Goal: Information Seeking & Learning: Learn about a topic

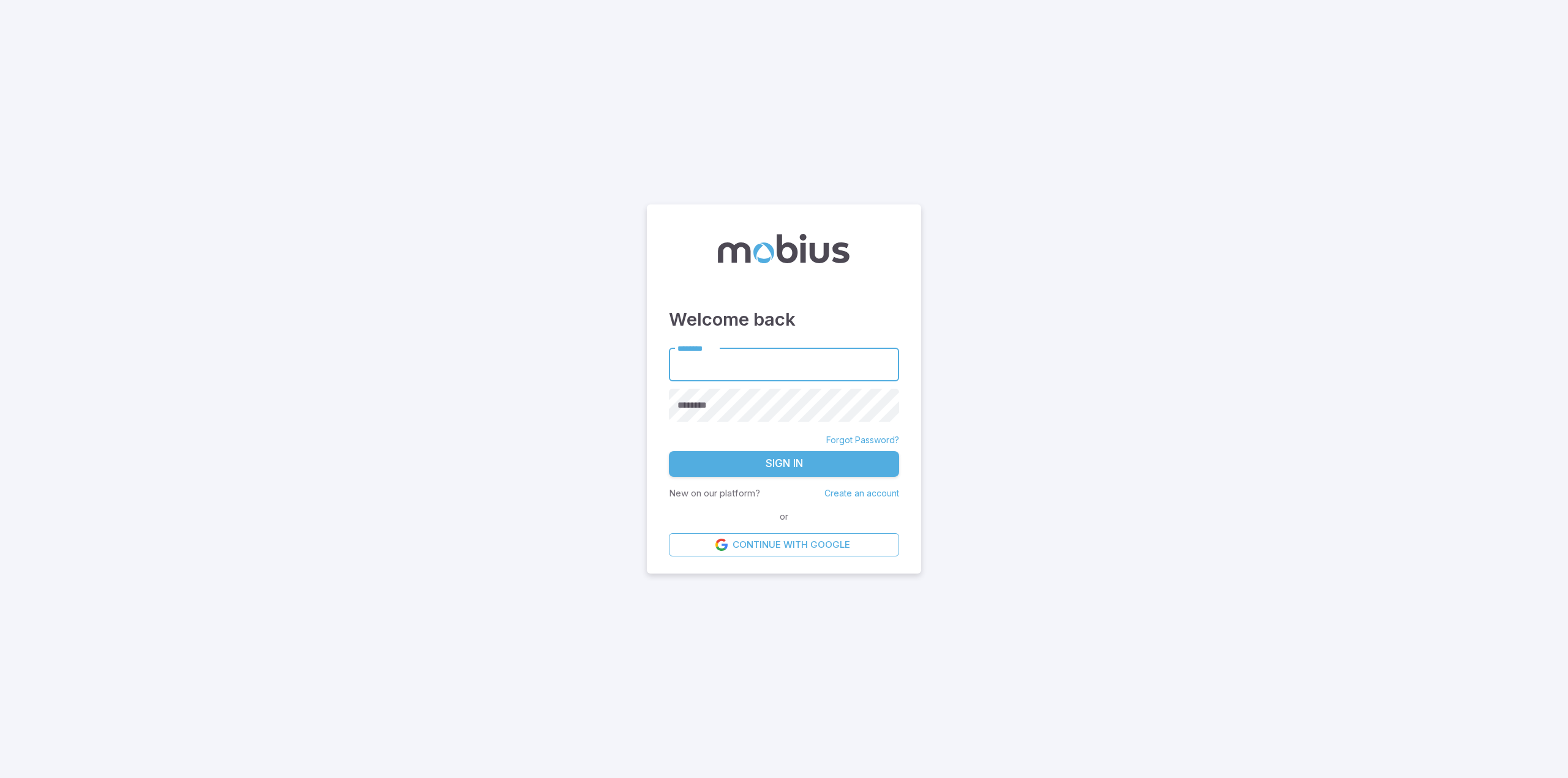
click at [802, 363] on input "********" at bounding box center [784, 365] width 230 height 33
click at [781, 363] on input "**********" at bounding box center [784, 365] width 230 height 33
type input "**********"
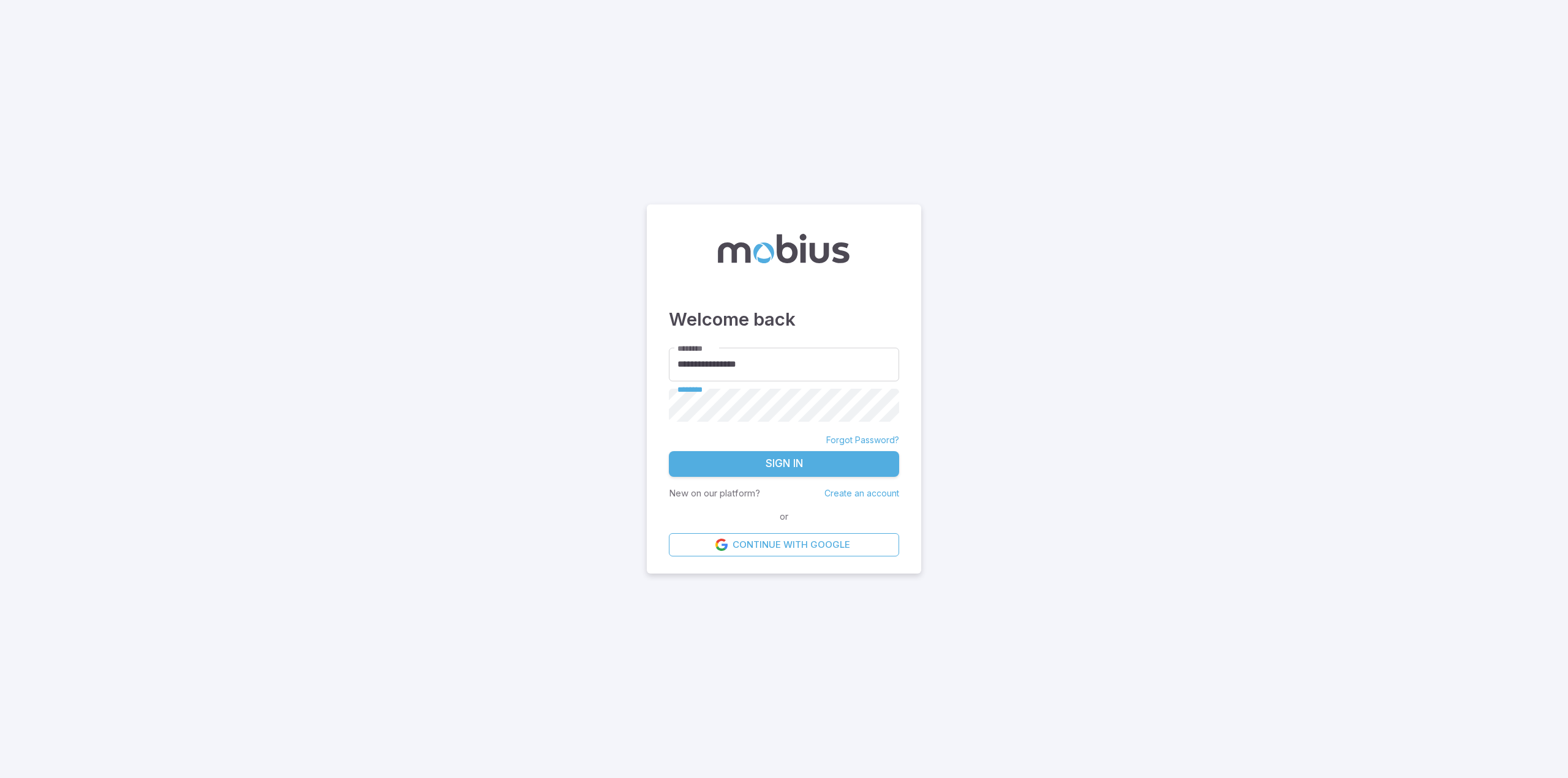
click at [808, 457] on button "Sign In" at bounding box center [784, 463] width 230 height 26
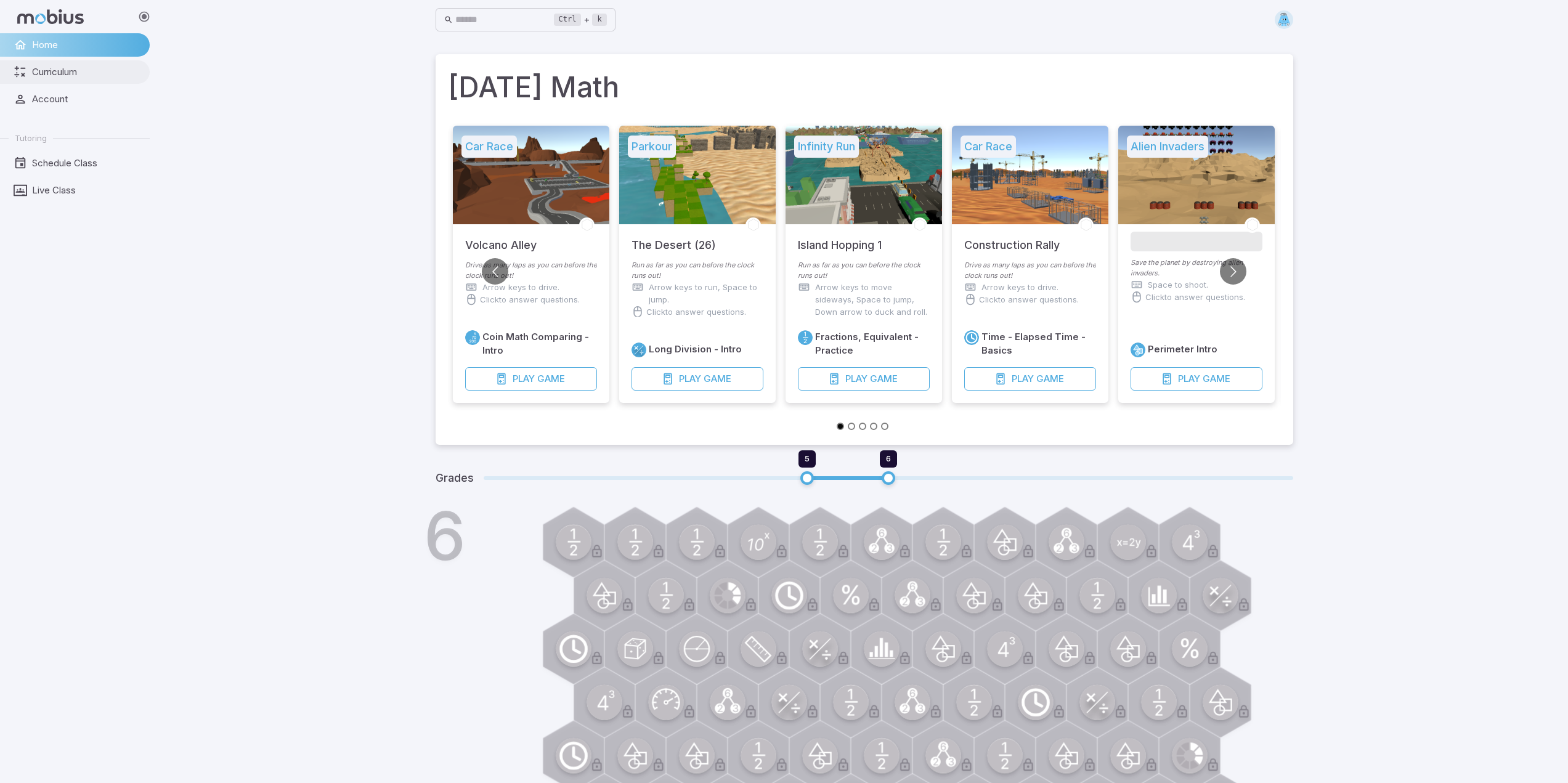
click at [59, 69] on span "Curriculum" at bounding box center [87, 71] width 109 height 13
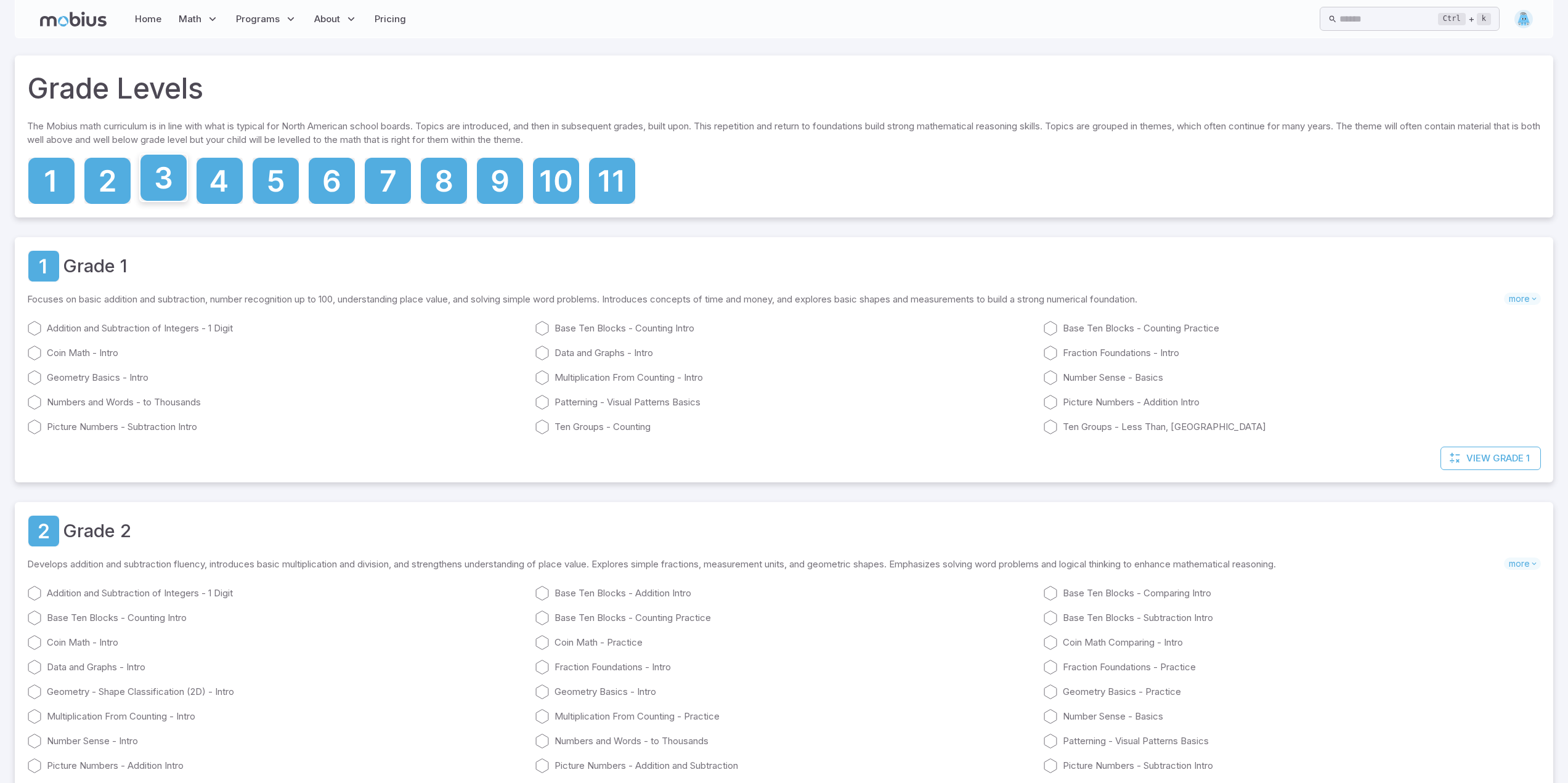
click at [178, 171] on icon at bounding box center [164, 178] width 46 height 46
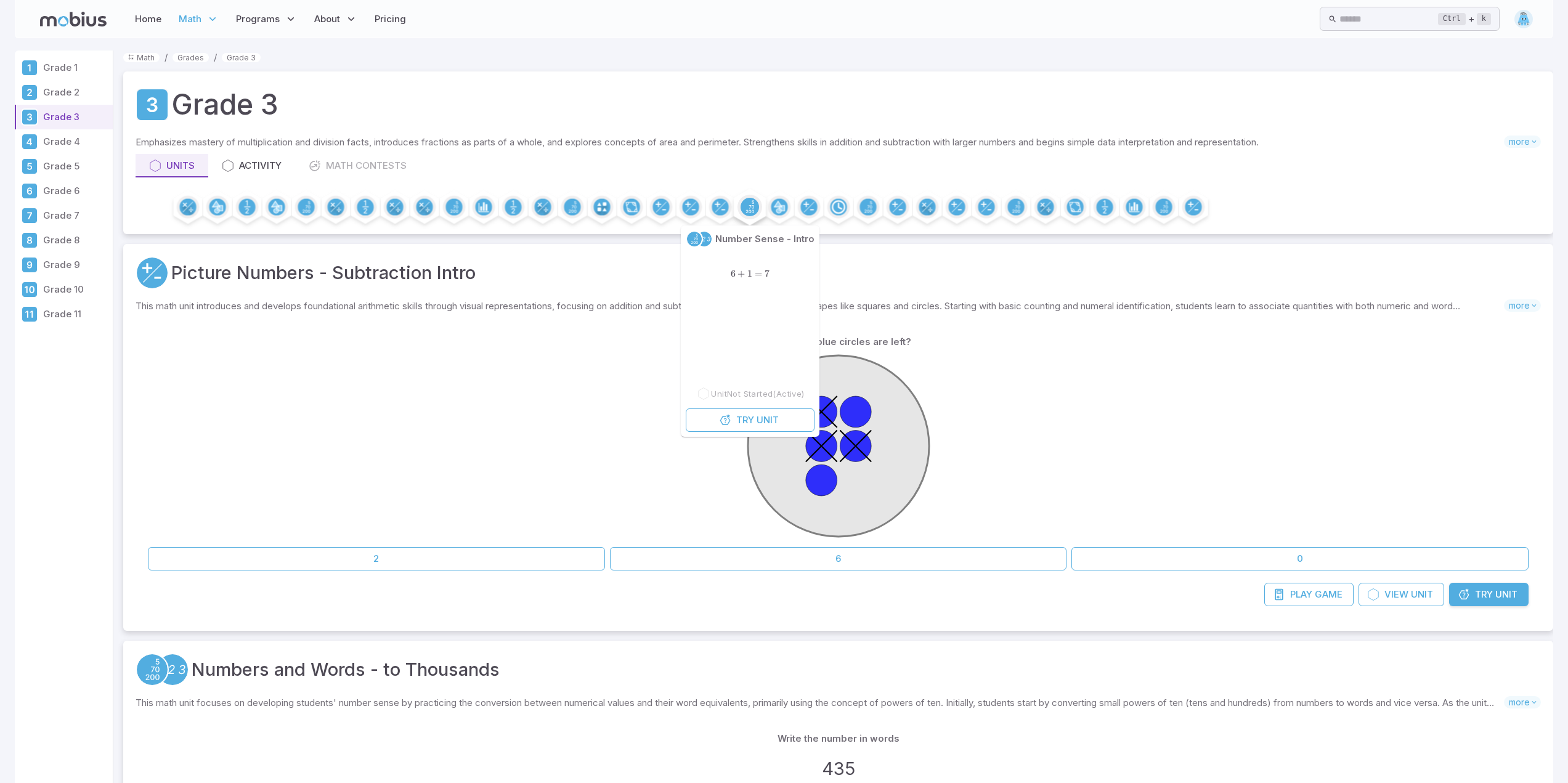
click at [747, 209] on circle at bounding box center [749, 207] width 18 height 18
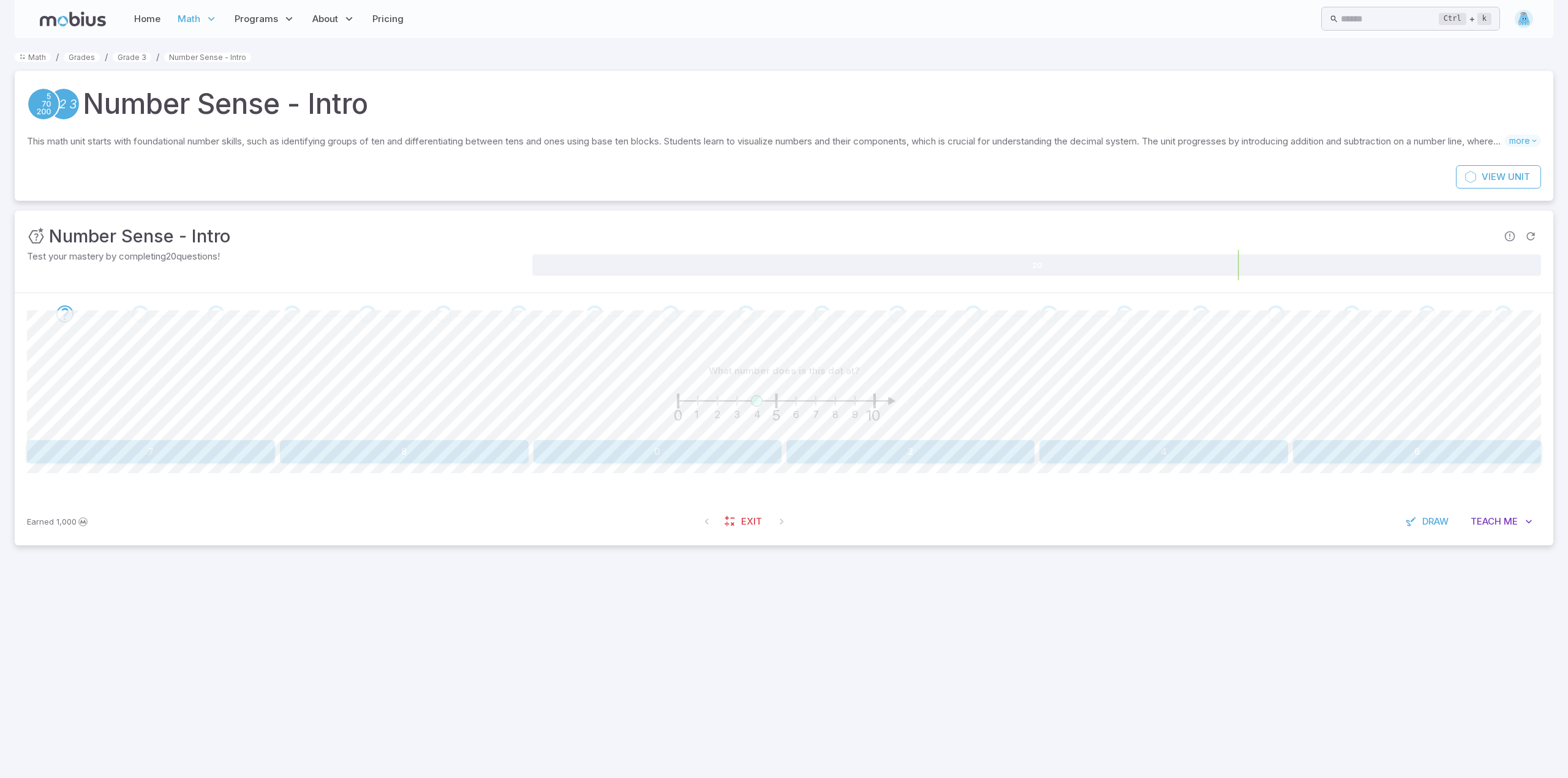
click at [1250, 445] on button "4" at bounding box center [1163, 452] width 248 height 23
click at [1289, 444] on button "5" at bounding box center [1354, 452] width 375 height 23
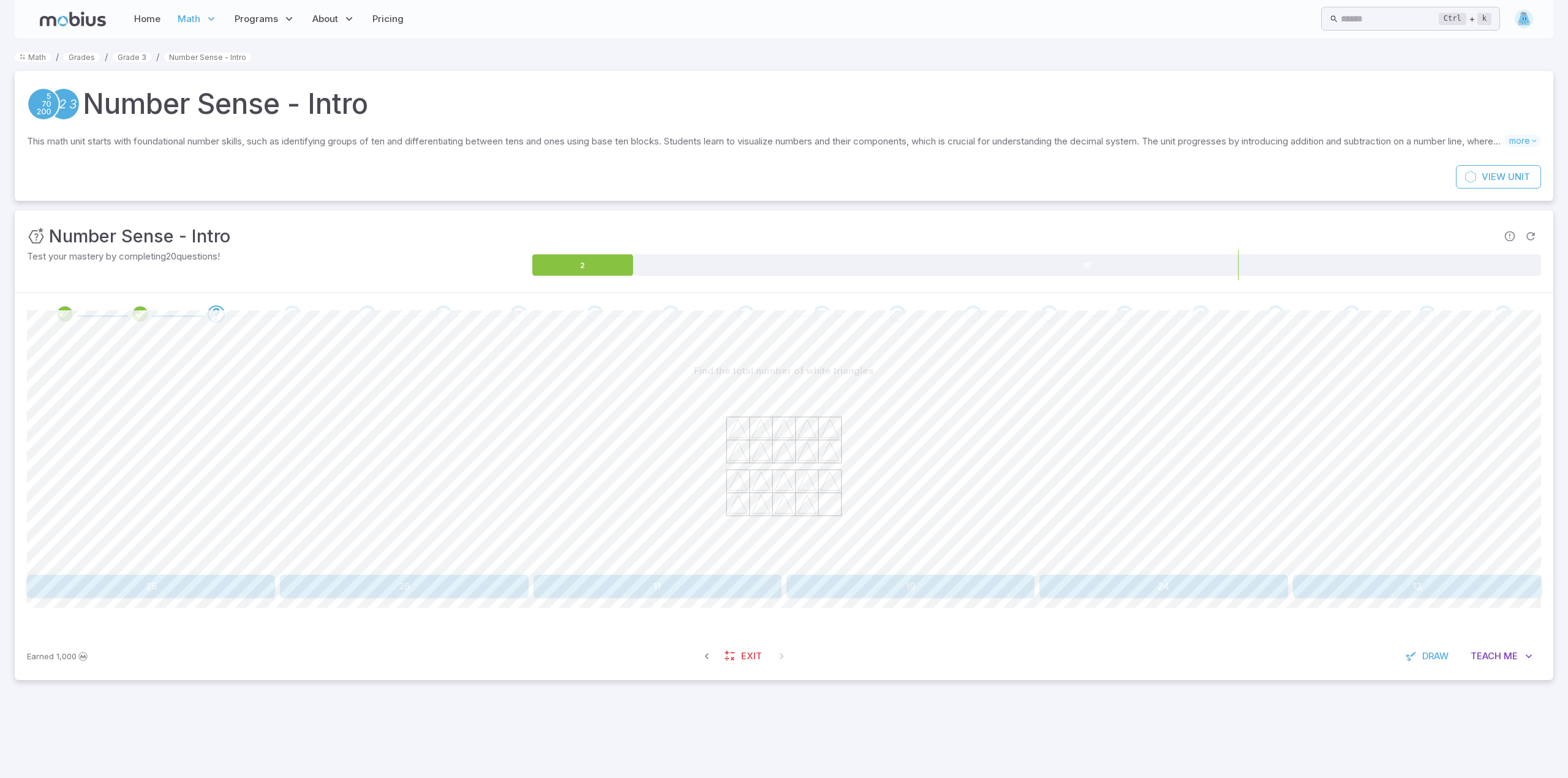
click at [1528, 22] on img at bounding box center [1524, 19] width 18 height 18
click at [1223, 372] on div "Find the total number of white triangles" at bounding box center [784, 370] width 1514 height 23
click at [1427, 662] on span "Draw" at bounding box center [1436, 656] width 26 height 13
click at [941, 329] on icon "button" at bounding box center [941, 335] width 13 height 13
click at [895, 367] on div "Laser pointer" at bounding box center [899, 370] width 68 height 11
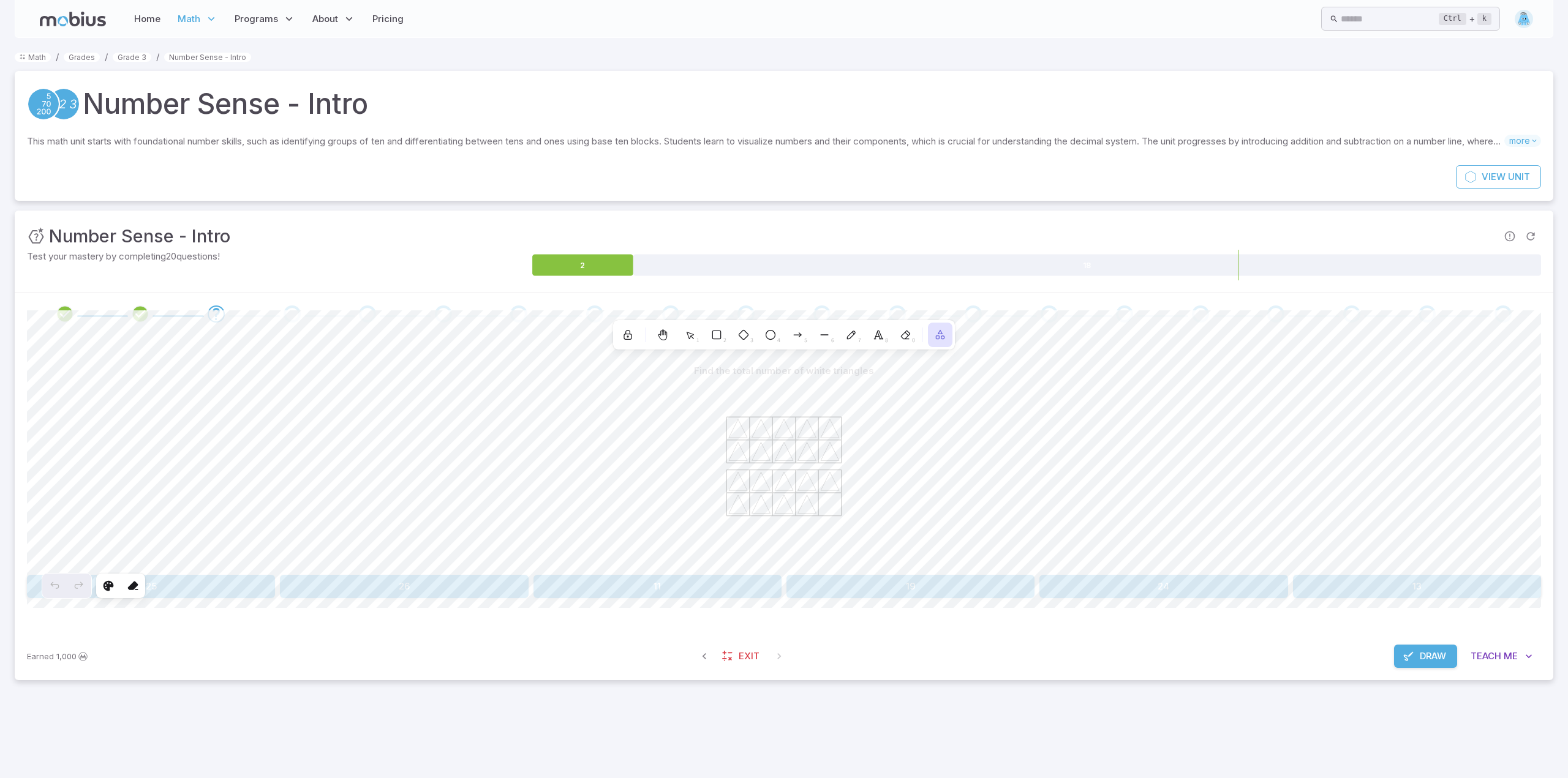
click at [1407, 662] on icon "button" at bounding box center [1409, 656] width 13 height 13
drag, startPoint x: 953, startPoint y: 502, endPoint x: 963, endPoint y: 639, distance: 137.4
click at [963, 640] on div "Unit Mastery : Number Sense - Intro Test your mastery by completing 20 question…" at bounding box center [784, 445] width 1539 height 470
click at [971, 587] on button "19" at bounding box center [911, 586] width 248 height 23
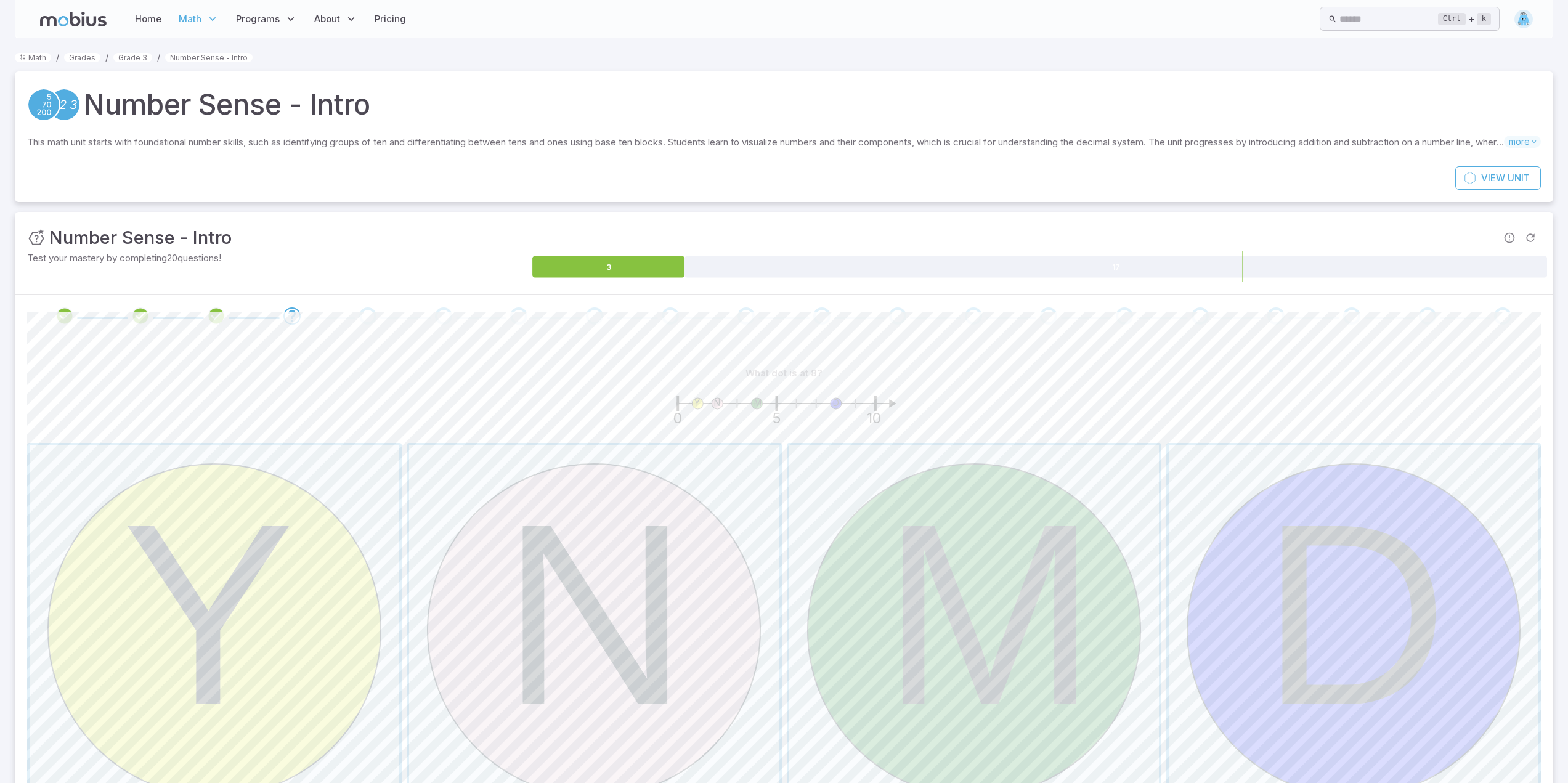
click at [976, 593] on span "button" at bounding box center [974, 630] width 370 height 370
click at [1473, 643] on span "button" at bounding box center [1354, 630] width 370 height 370
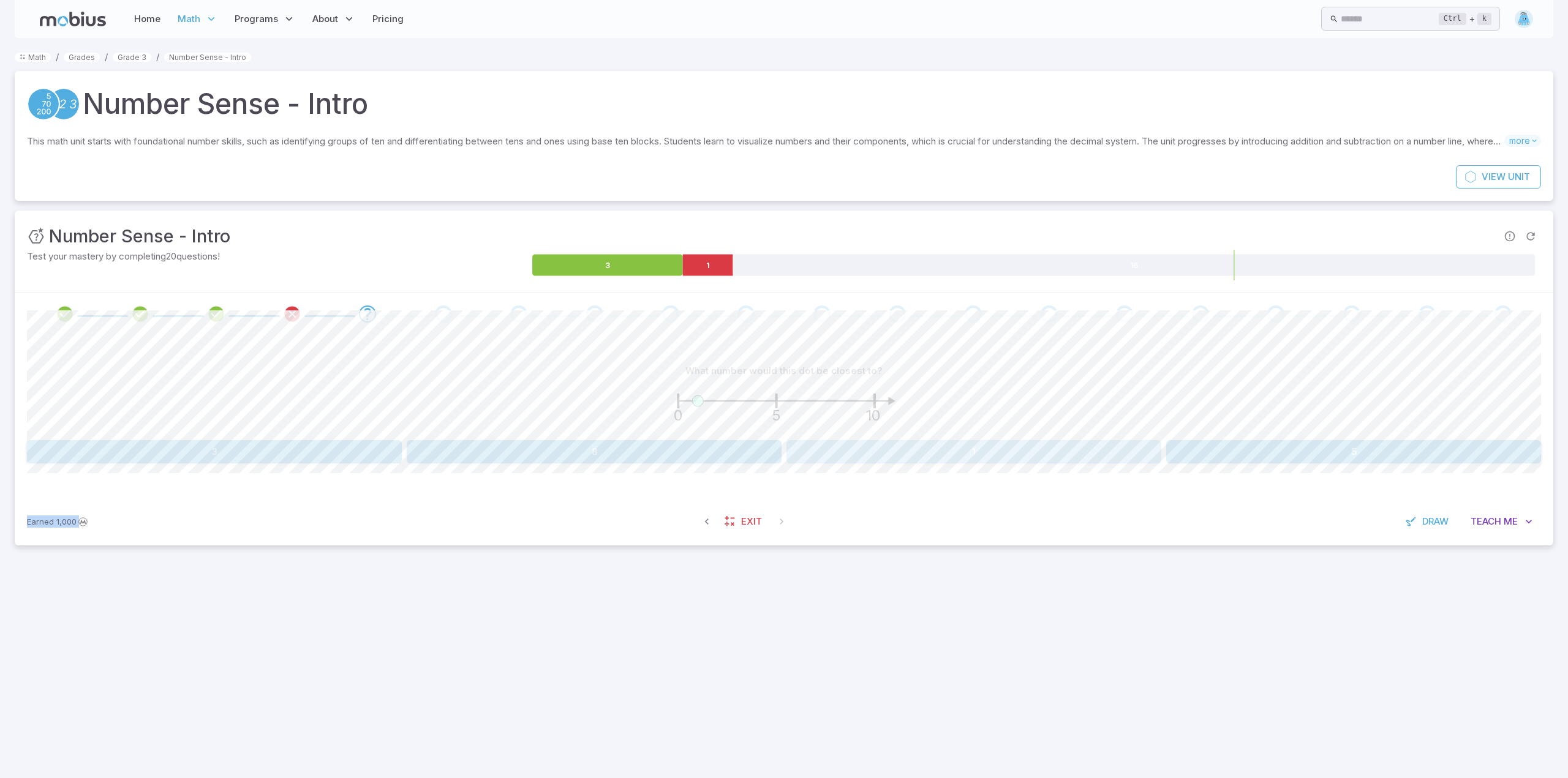
click at [996, 454] on button "1" at bounding box center [974, 452] width 375 height 23
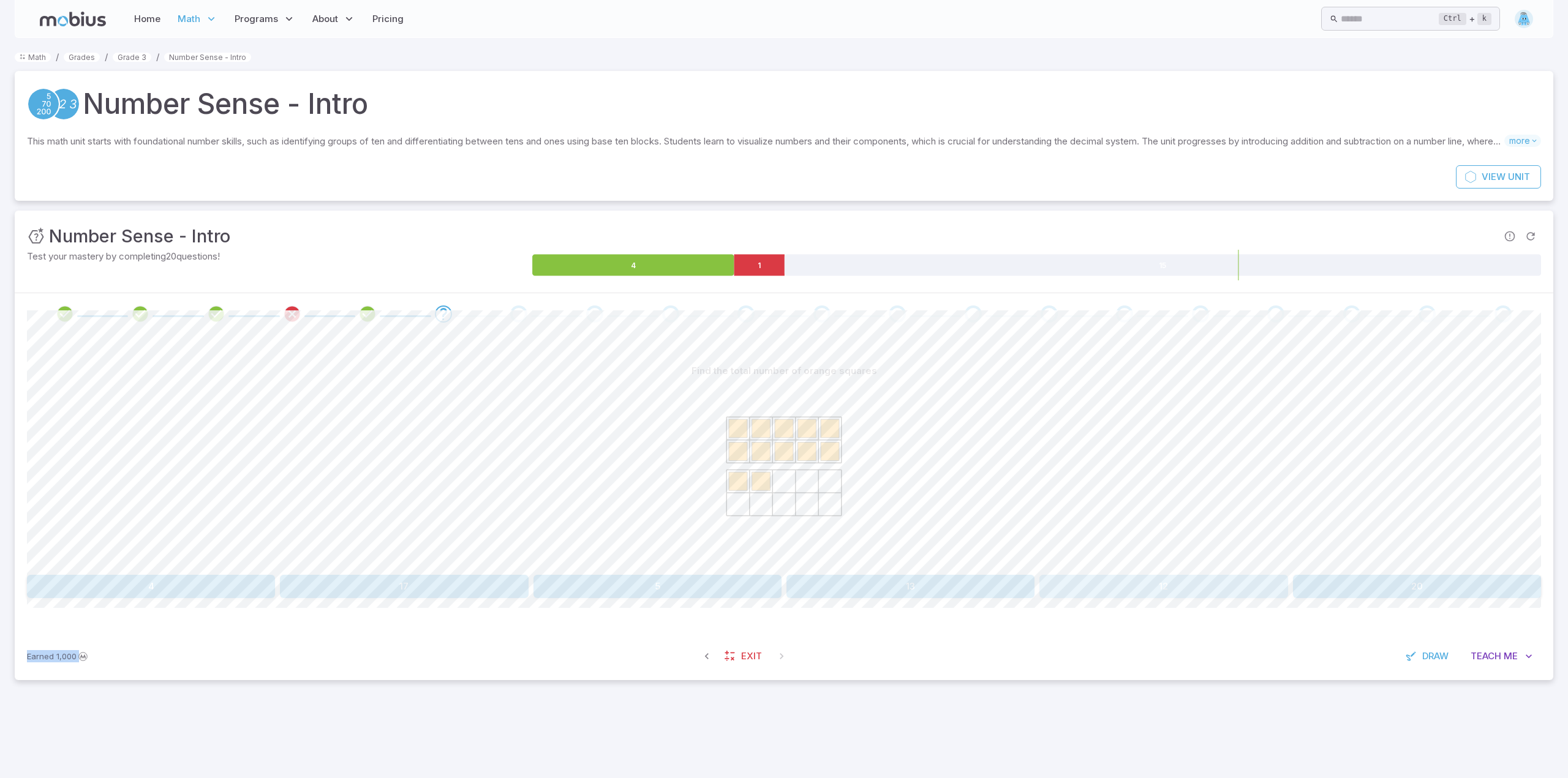
click at [1182, 590] on button "12" at bounding box center [1163, 586] width 248 height 23
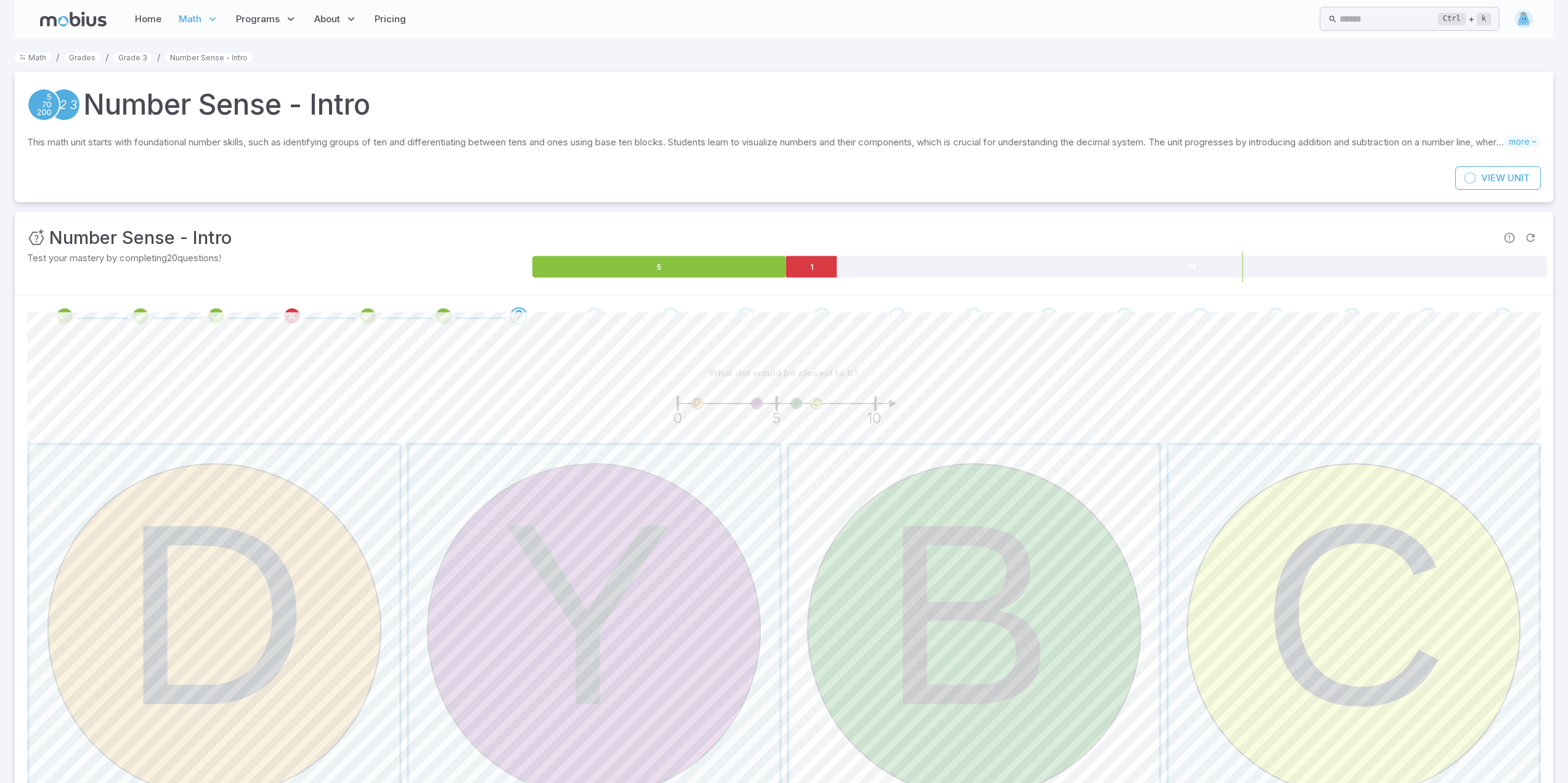
click at [995, 578] on span "button" at bounding box center [974, 630] width 370 height 370
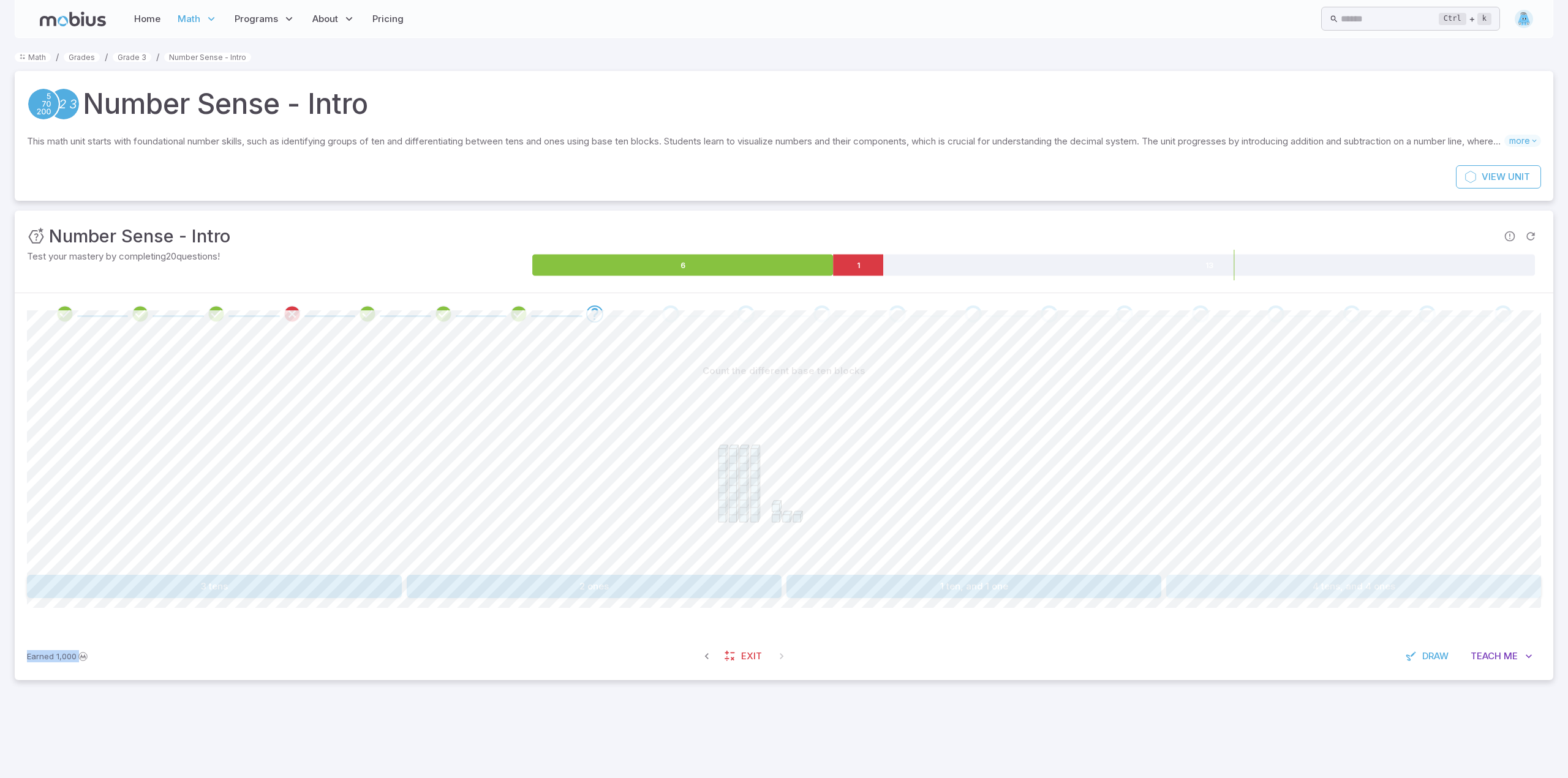
click at [1304, 582] on button "4 tens, and 4 ones" at bounding box center [1354, 586] width 375 height 23
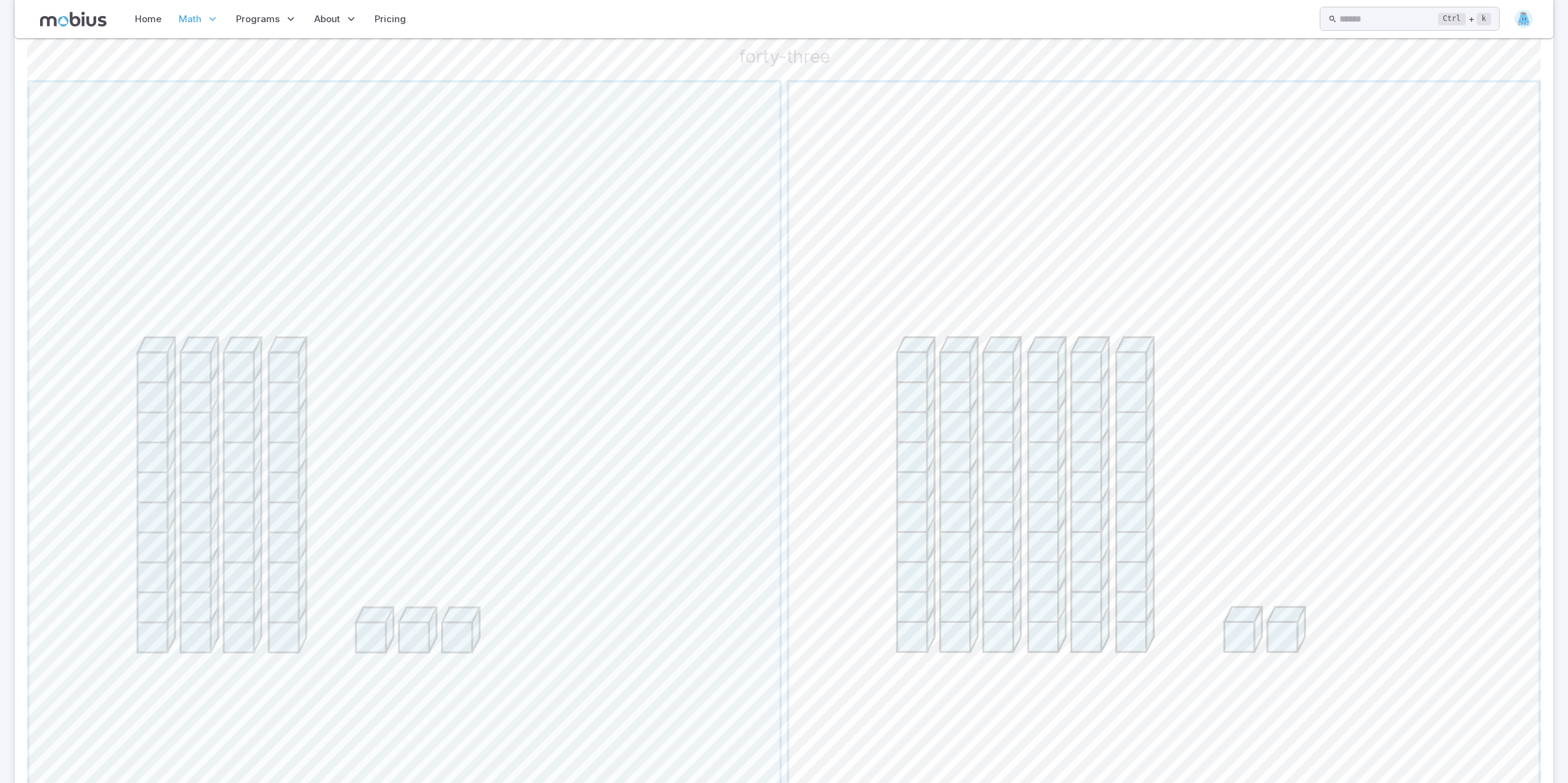
scroll to position [349, 0]
click at [410, 273] on span "button" at bounding box center [404, 455] width 750 height 750
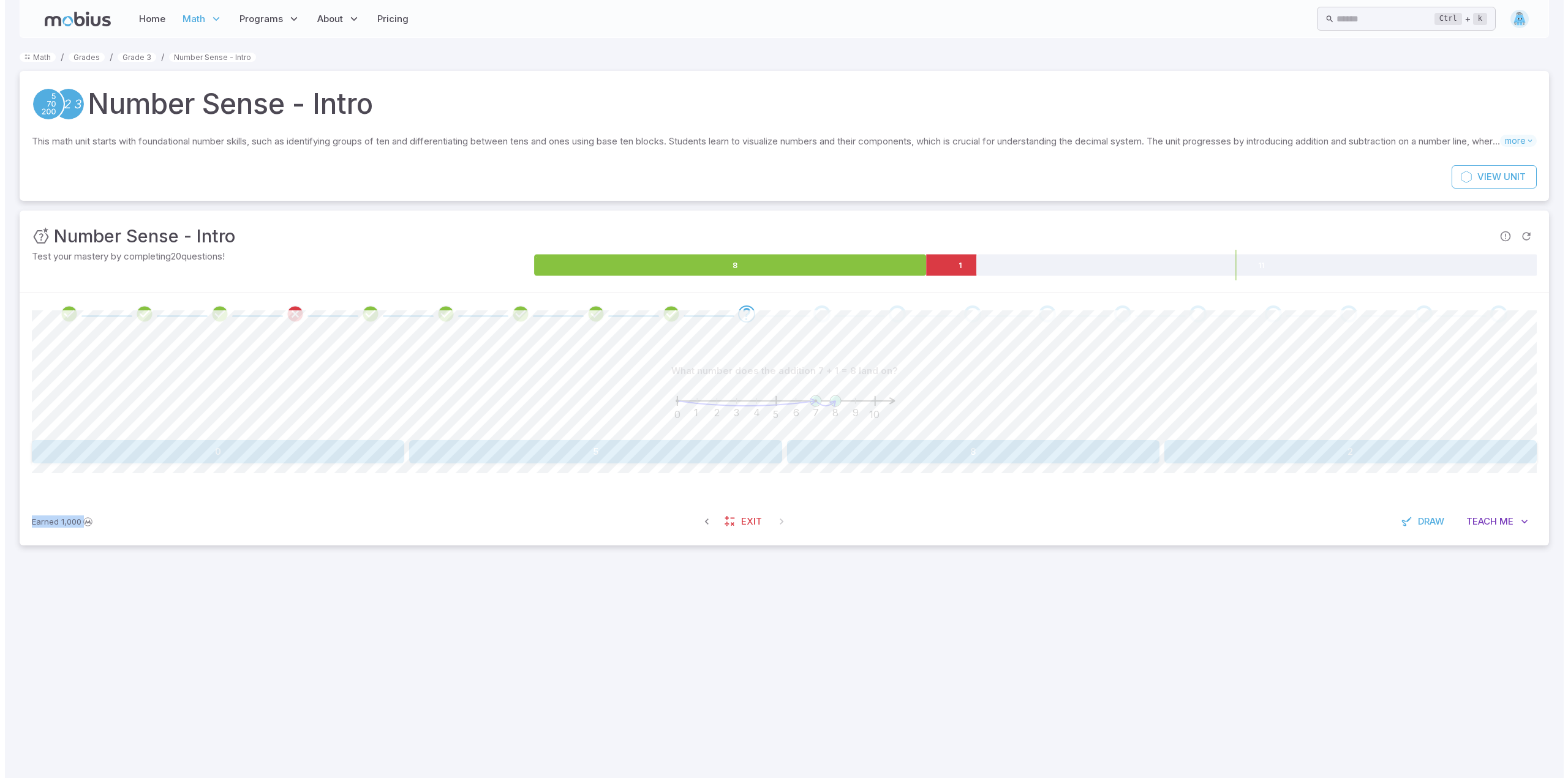
scroll to position [0, 0]
click at [959, 446] on button "8" at bounding box center [974, 452] width 375 height 23
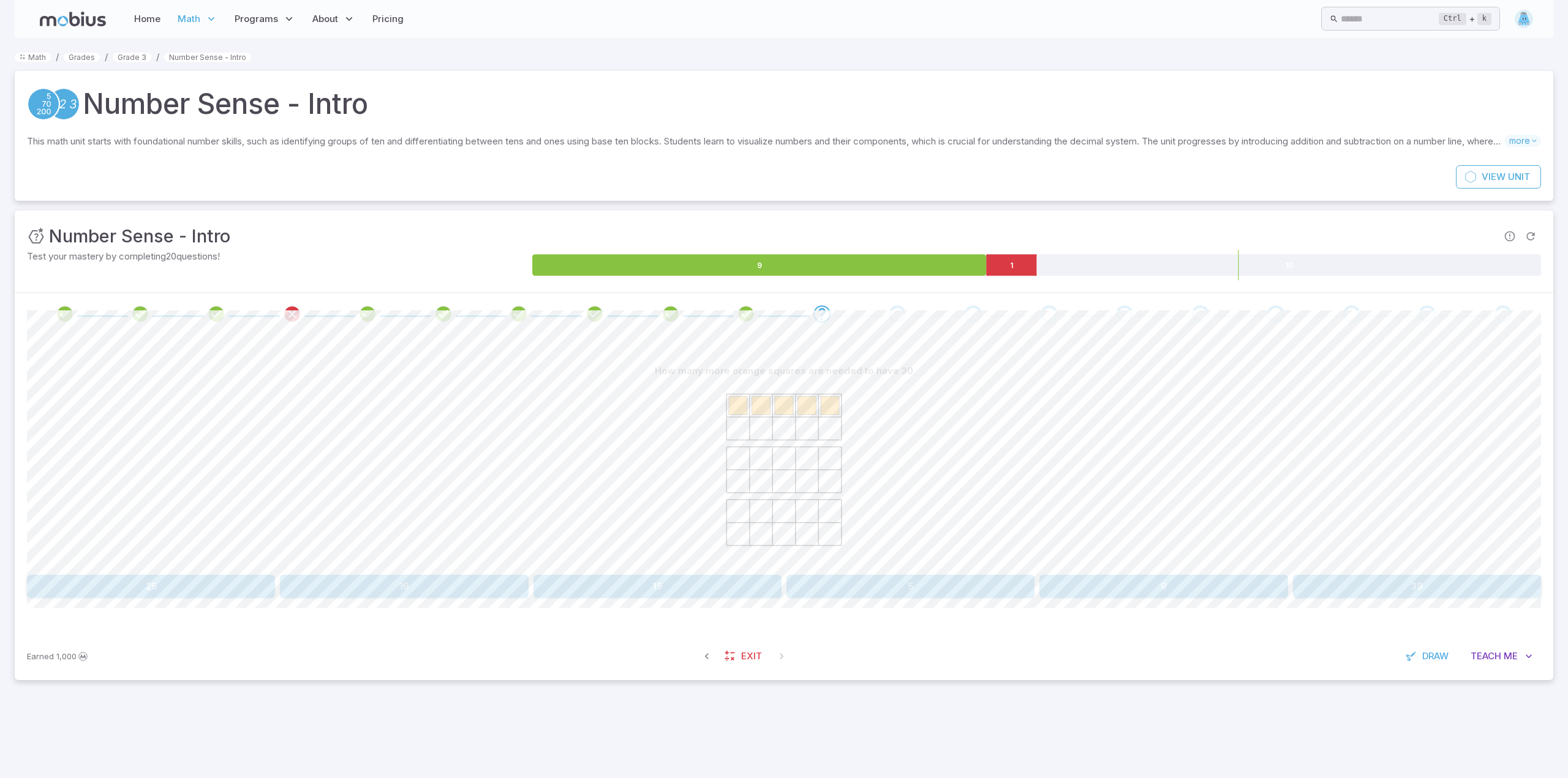
click at [604, 457] on div at bounding box center [784, 476] width 1514 height 187
click at [162, 589] on button "25" at bounding box center [151, 586] width 248 height 23
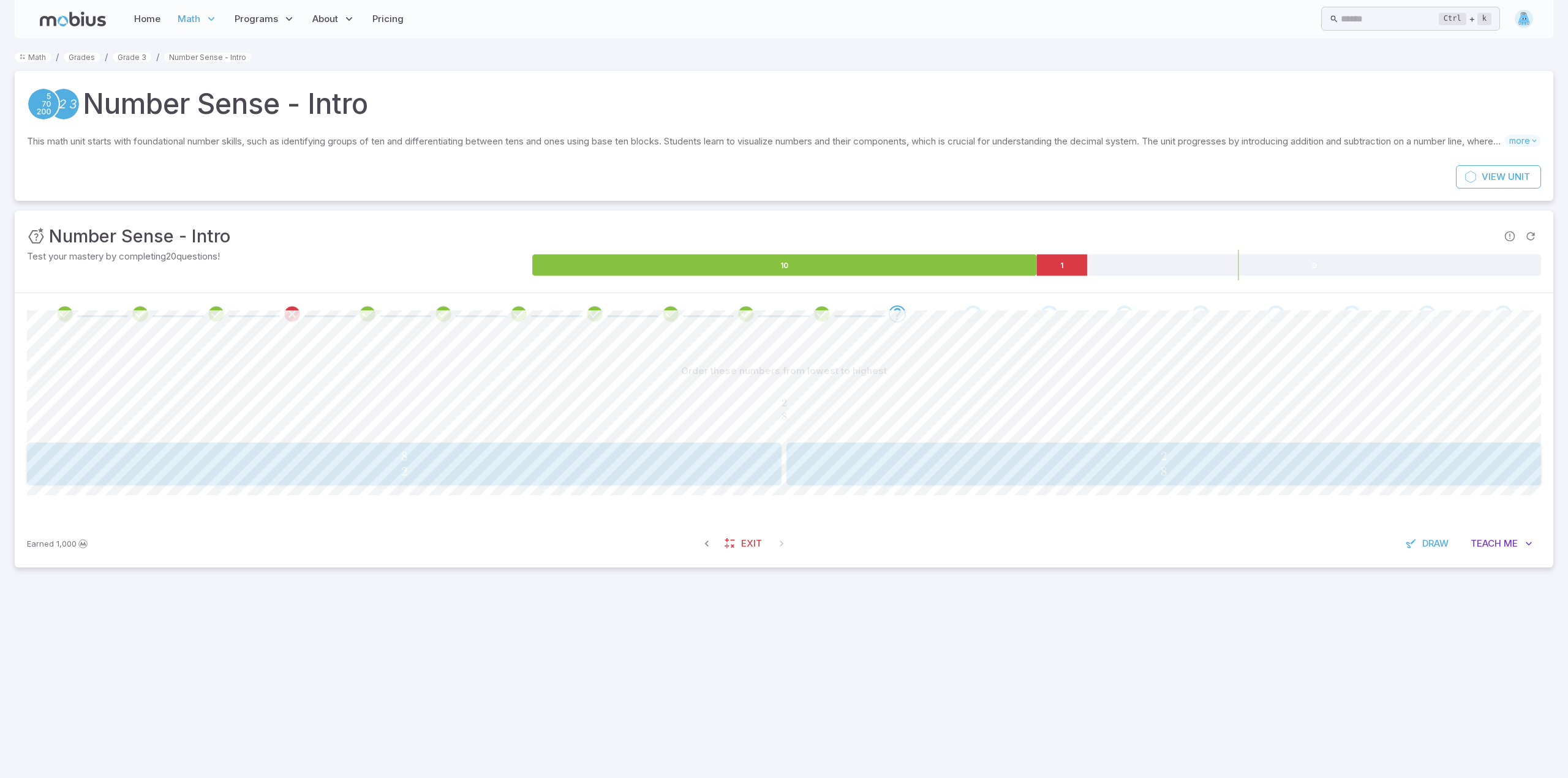
click at [1104, 452] on span "2 8" at bounding box center [1163, 464] width 746 height 31
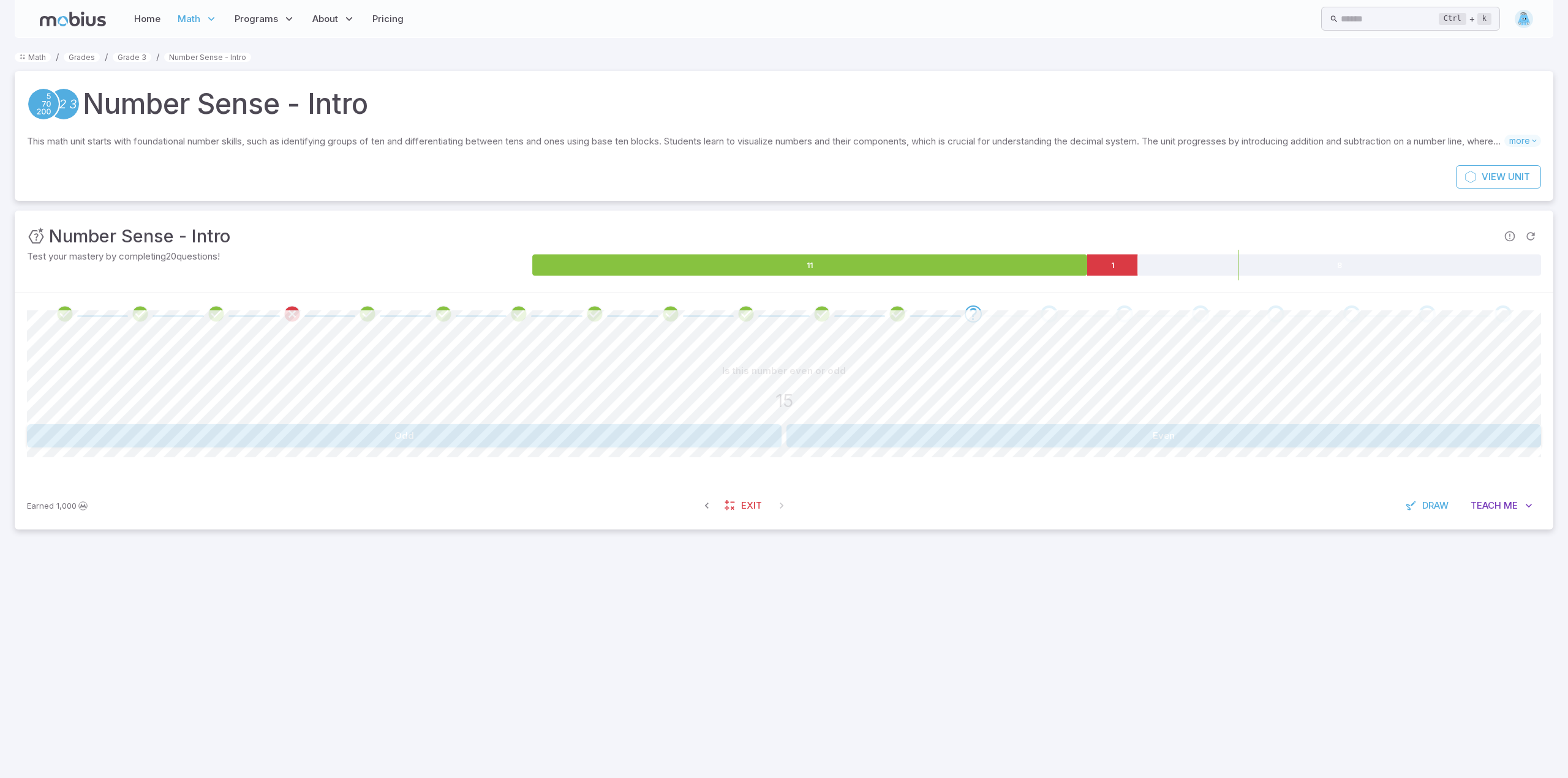
click at [634, 443] on button "Odd" at bounding box center [405, 436] width 755 height 23
click at [533, 440] on button "Even" at bounding box center [405, 436] width 755 height 23
click at [946, 447] on button "three thousand" at bounding box center [911, 436] width 248 height 23
click at [680, 443] on button "nine hundred and twelve" at bounding box center [657, 436] width 248 height 23
click at [356, 447] on button "307" at bounding box center [404, 436] width 248 height 23
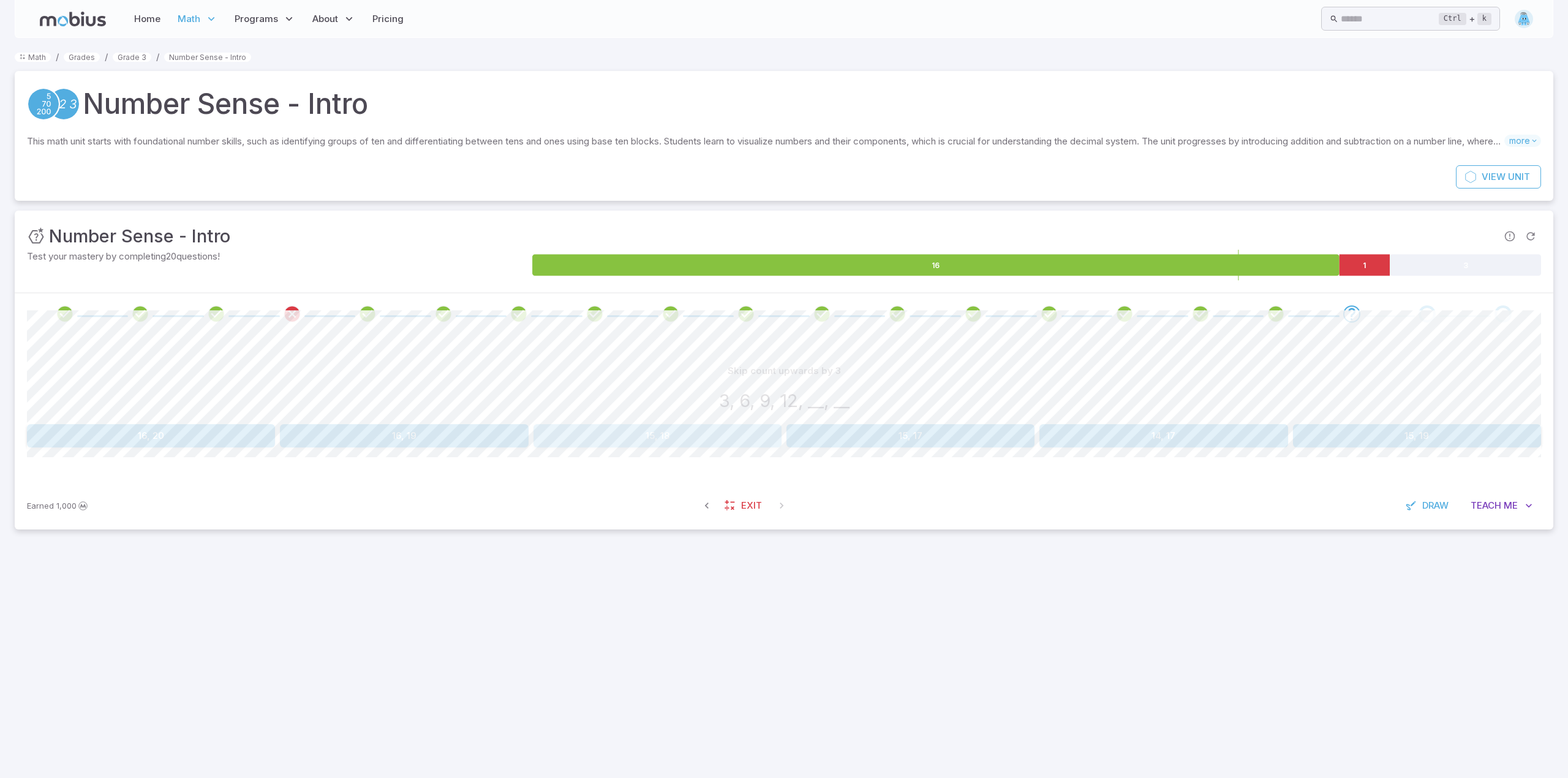
drag, startPoint x: 698, startPoint y: 435, endPoint x: 721, endPoint y: 424, distance: 25.5
click at [705, 430] on button "15, 18" at bounding box center [657, 436] width 248 height 23
click at [602, 445] on button "6" at bounding box center [405, 436] width 755 height 23
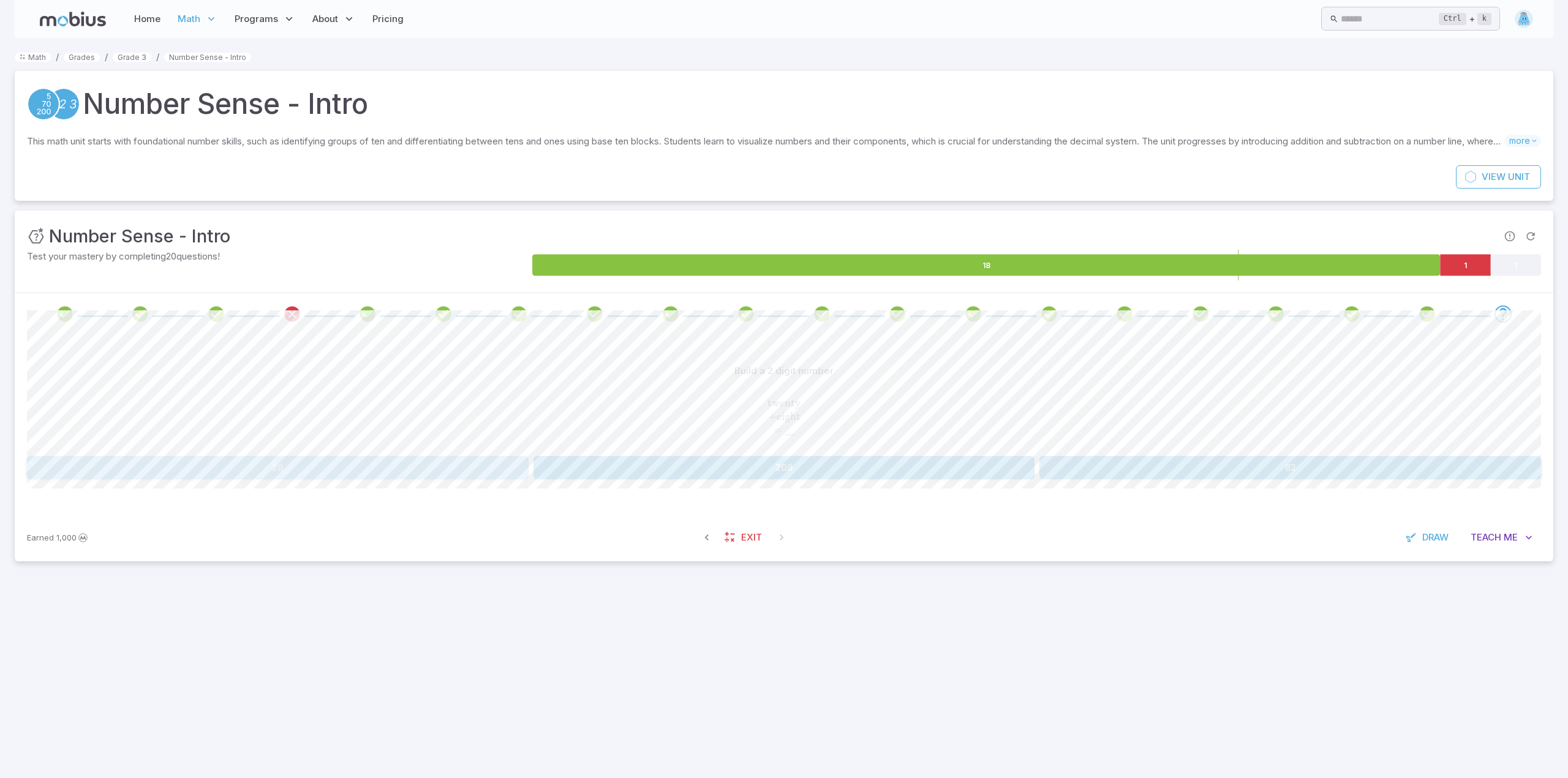
click at [344, 477] on button "28" at bounding box center [278, 467] width 502 height 23
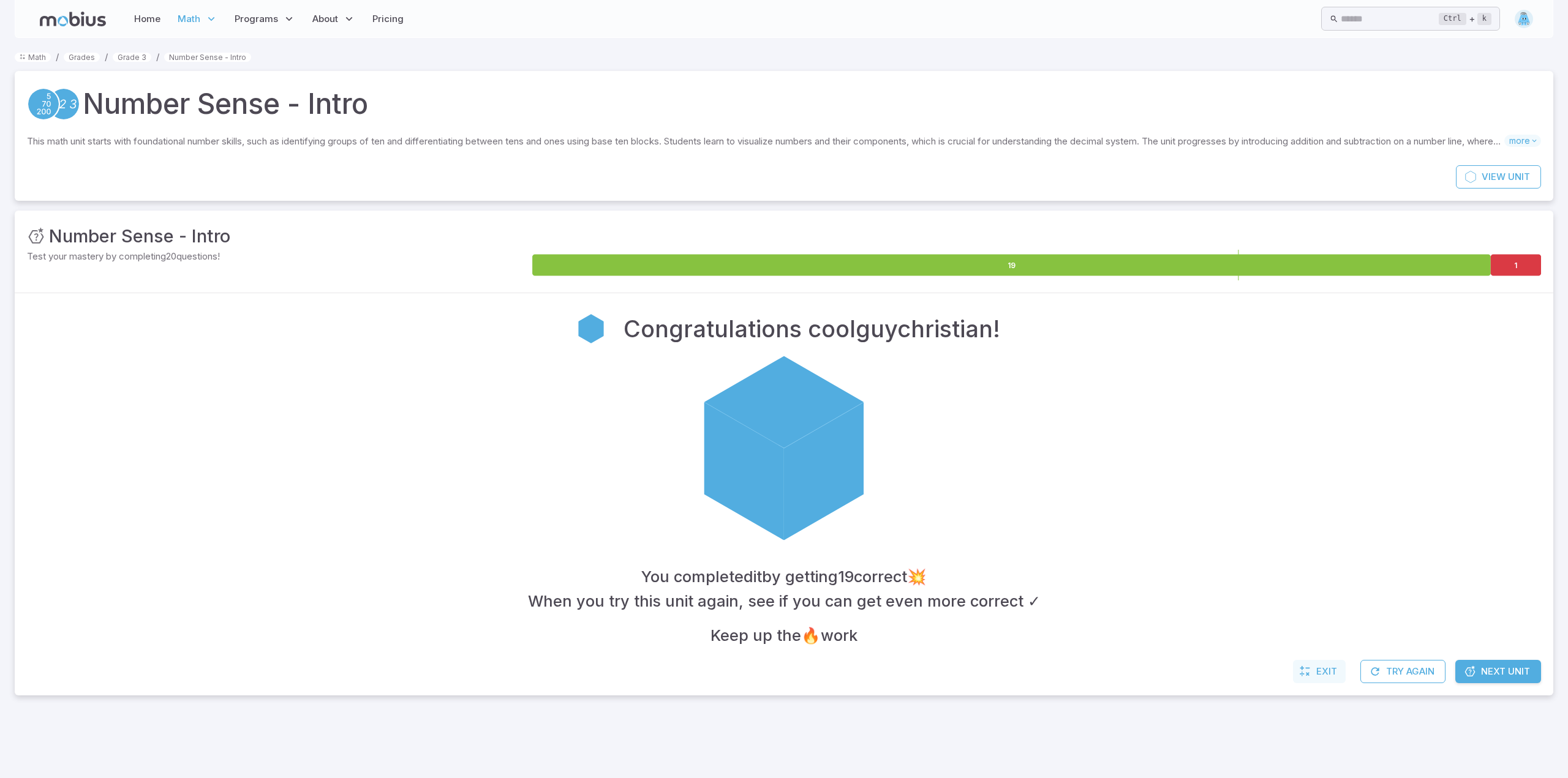
click at [1327, 665] on span "Exit" at bounding box center [1327, 671] width 21 height 13
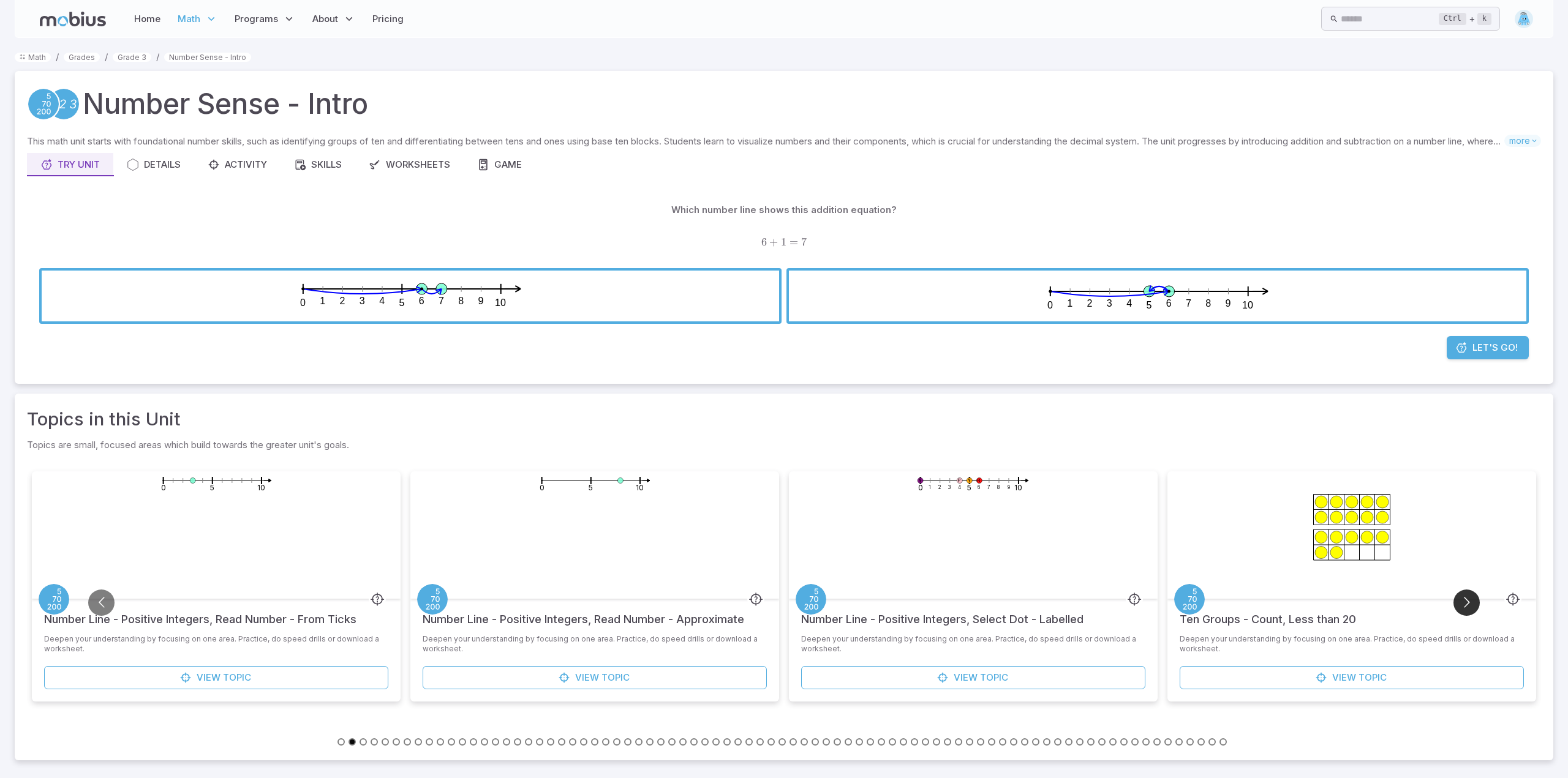
click at [1469, 607] on button "Go to next slide" at bounding box center [1467, 603] width 26 height 26
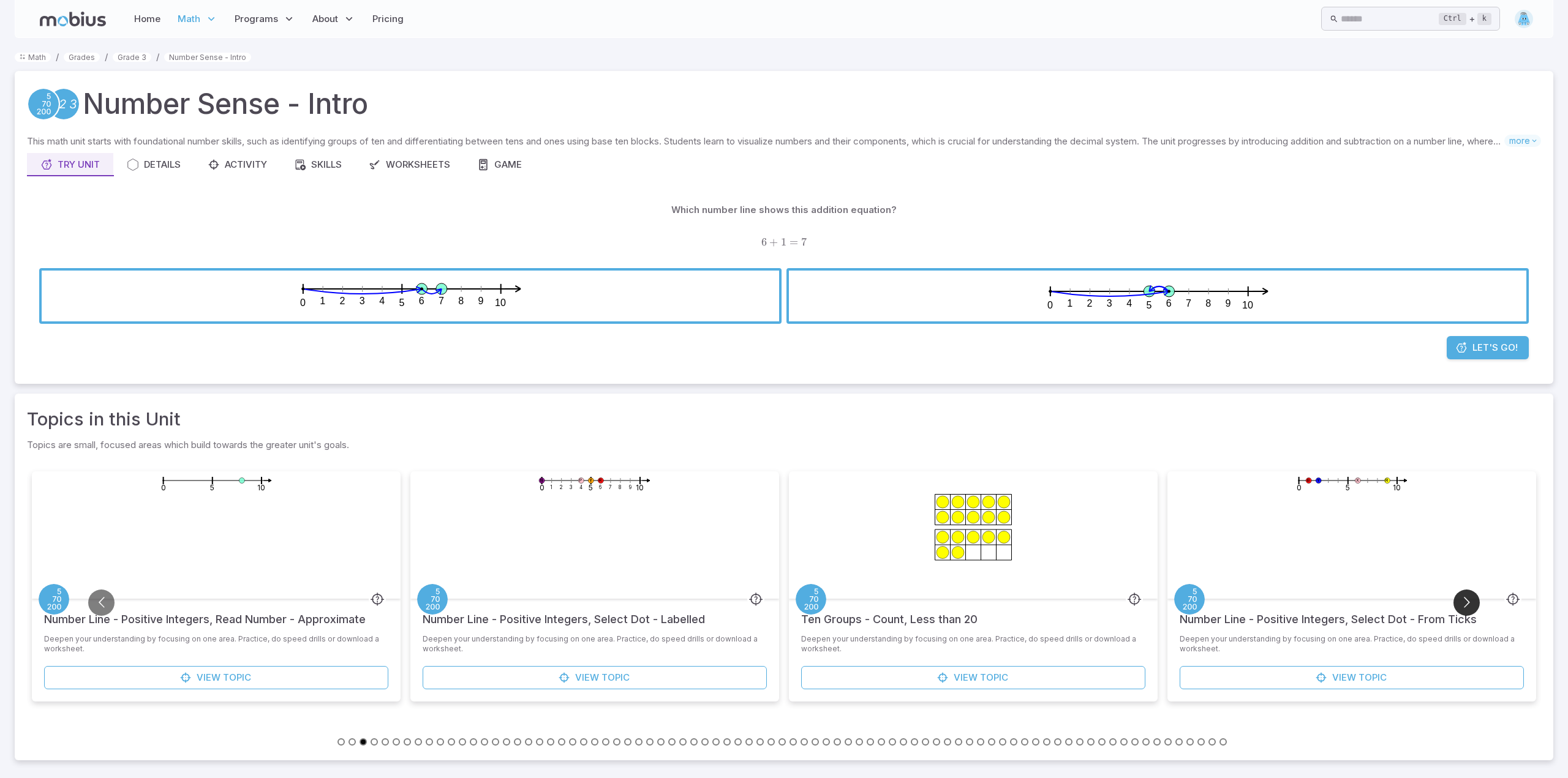
click at [1469, 605] on button "Go to next slide" at bounding box center [1467, 603] width 26 height 26
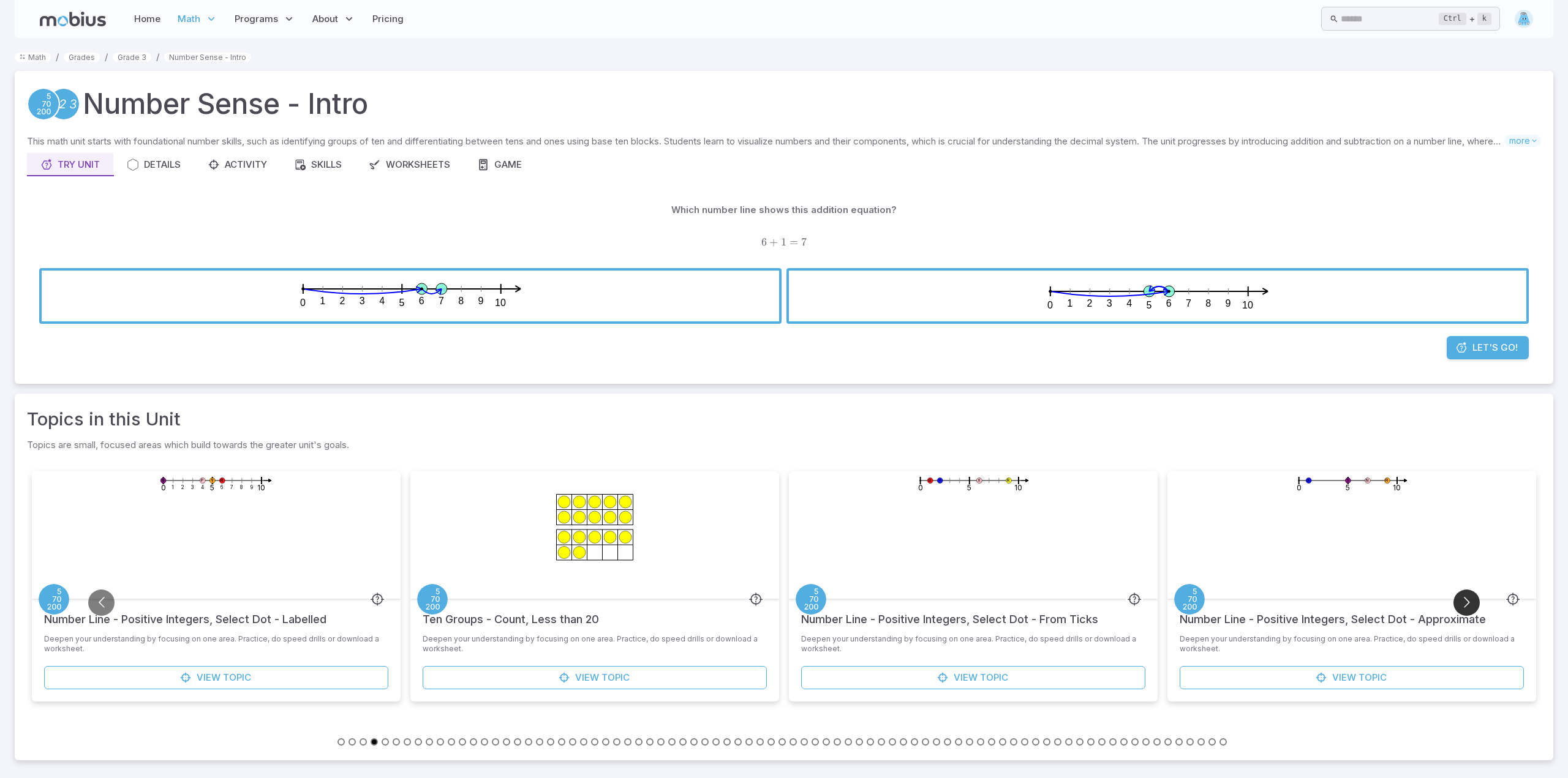
click at [1469, 605] on button "Go to next slide" at bounding box center [1467, 603] width 26 height 26
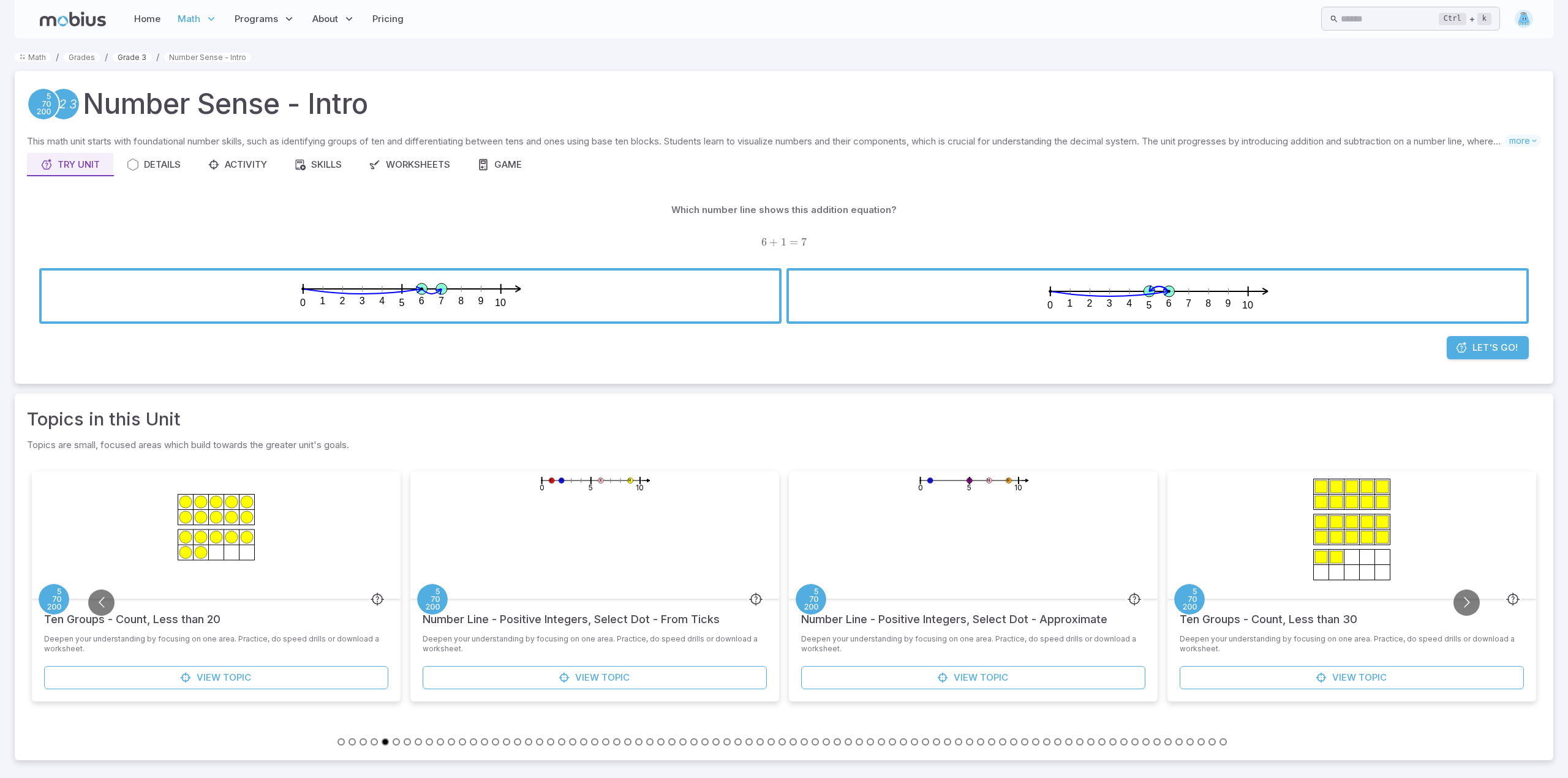
click at [134, 60] on link "Grade 3" at bounding box center [132, 57] width 38 height 9
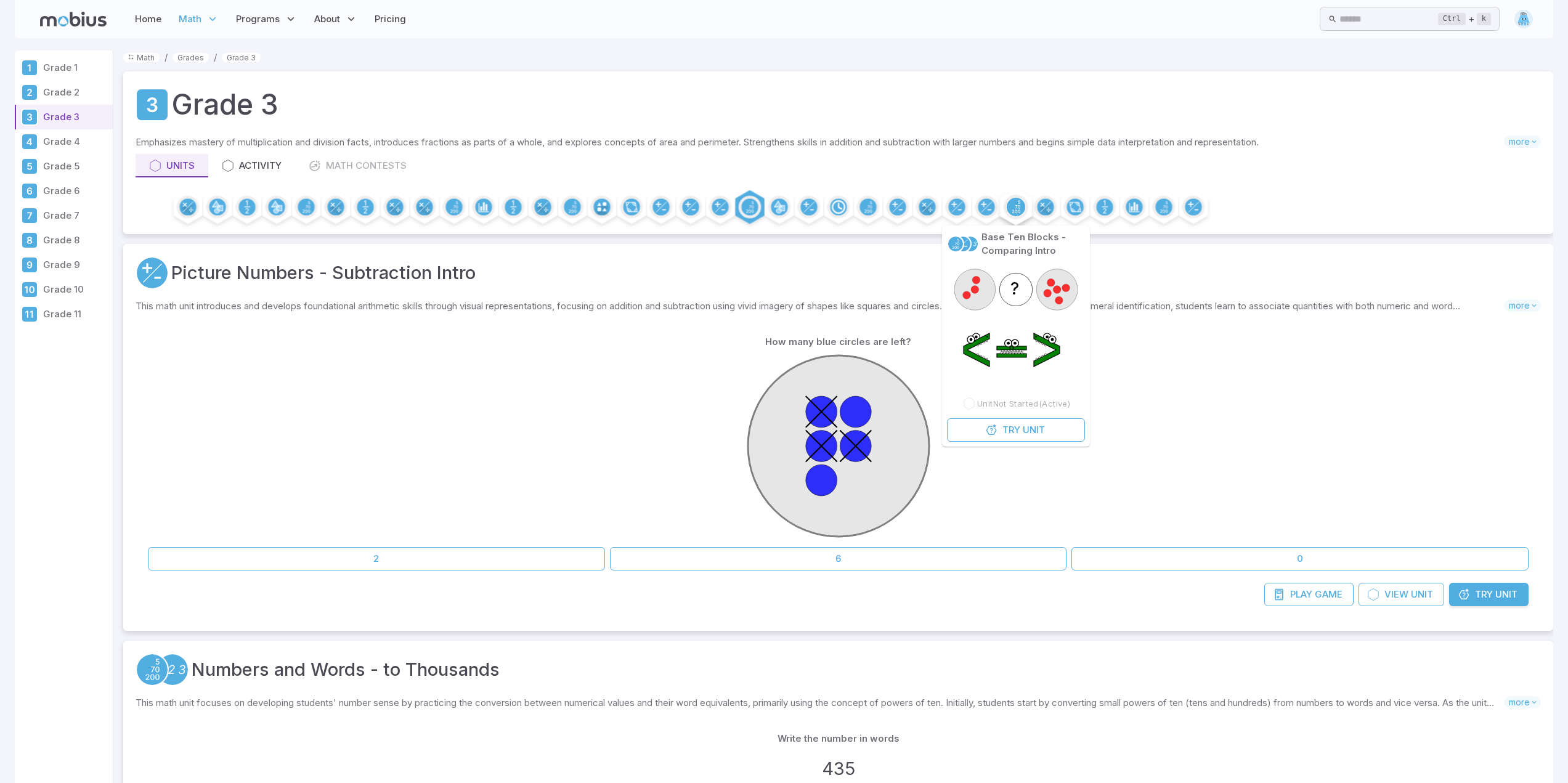
click at [1018, 207] on circle at bounding box center [1015, 207] width 18 height 18
